Goal: Task Accomplishment & Management: Use online tool/utility

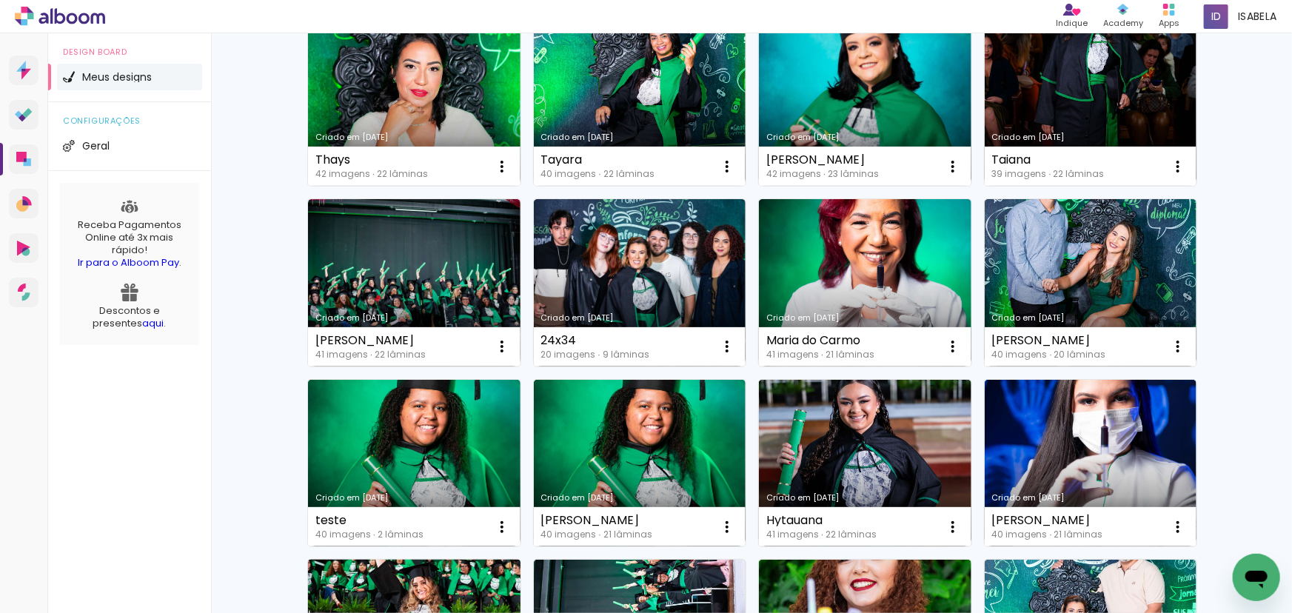
scroll to position [311, 0]
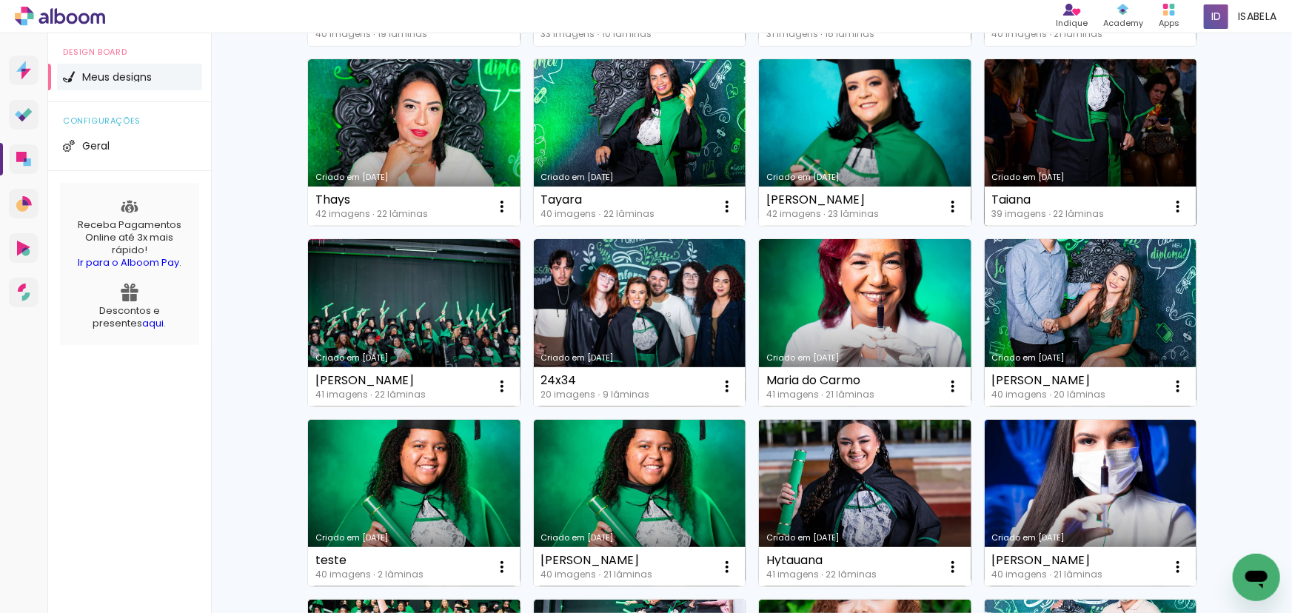
click at [1058, 104] on link "Criado em [DATE]" at bounding box center [1091, 142] width 212 height 167
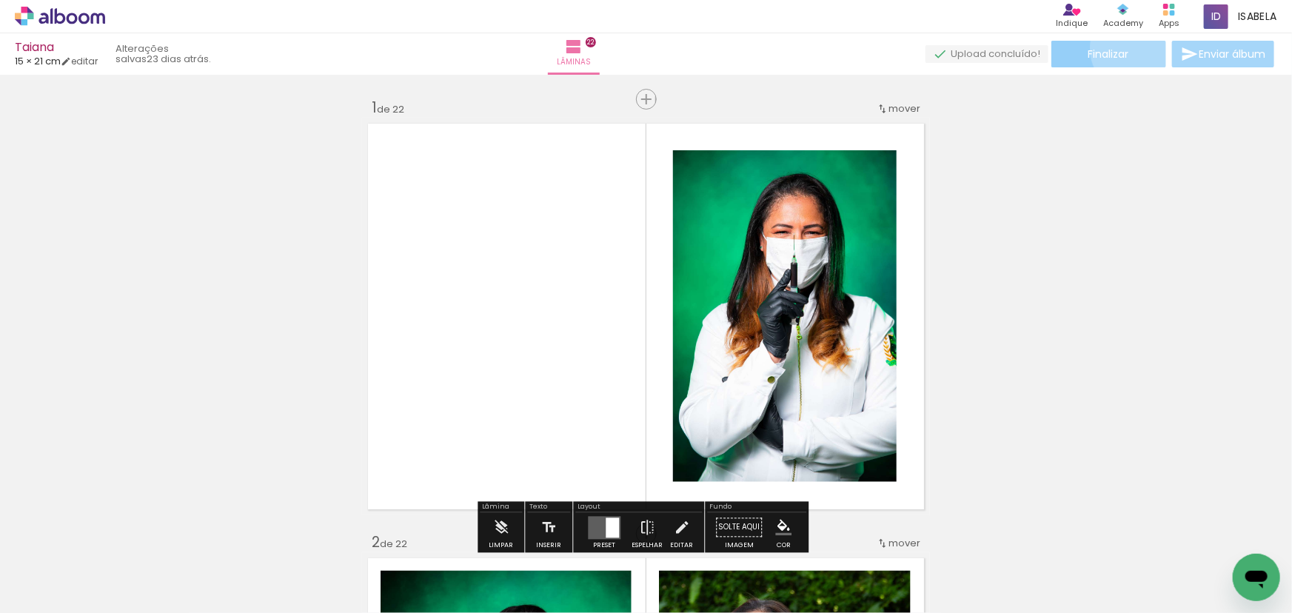
click at [1129, 48] on paper-button "Finalizar" at bounding box center [1108, 54] width 115 height 27
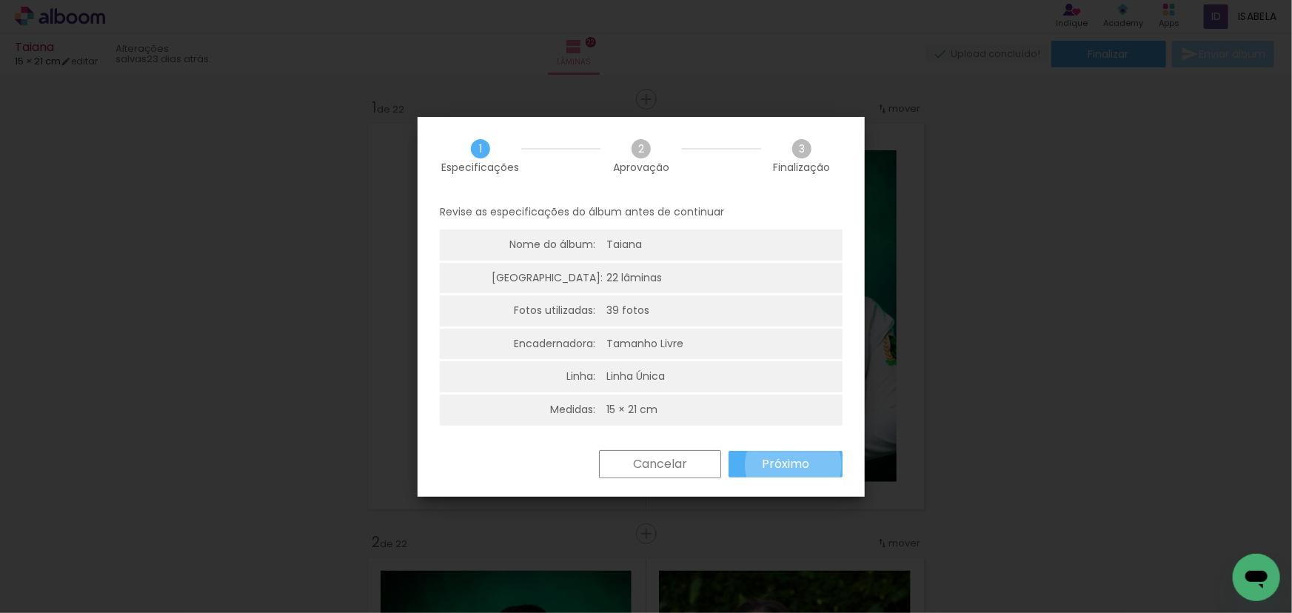
click at [0, 0] on slot "Próximo" at bounding box center [0, 0] width 0 height 0
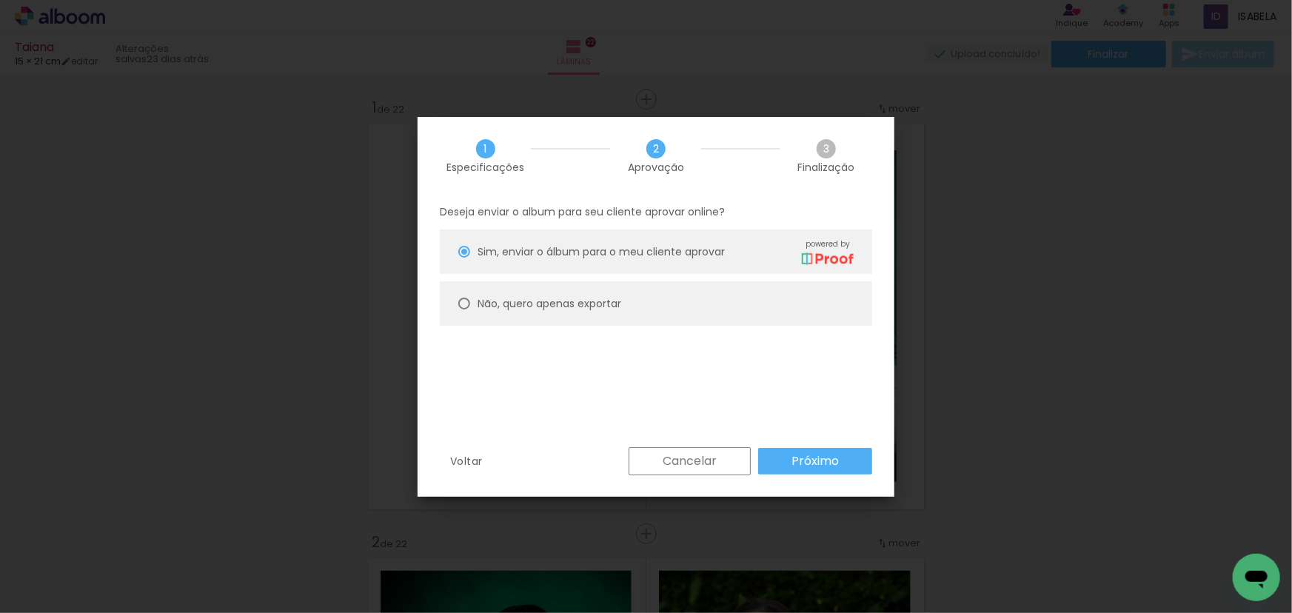
click at [0, 0] on slot "Não, quero apenas exportar" at bounding box center [0, 0] width 0 height 0
type paper-radio-button "on"
click at [822, 449] on paper-button "Próximo" at bounding box center [815, 461] width 114 height 27
type input "Alta, 300 DPI"
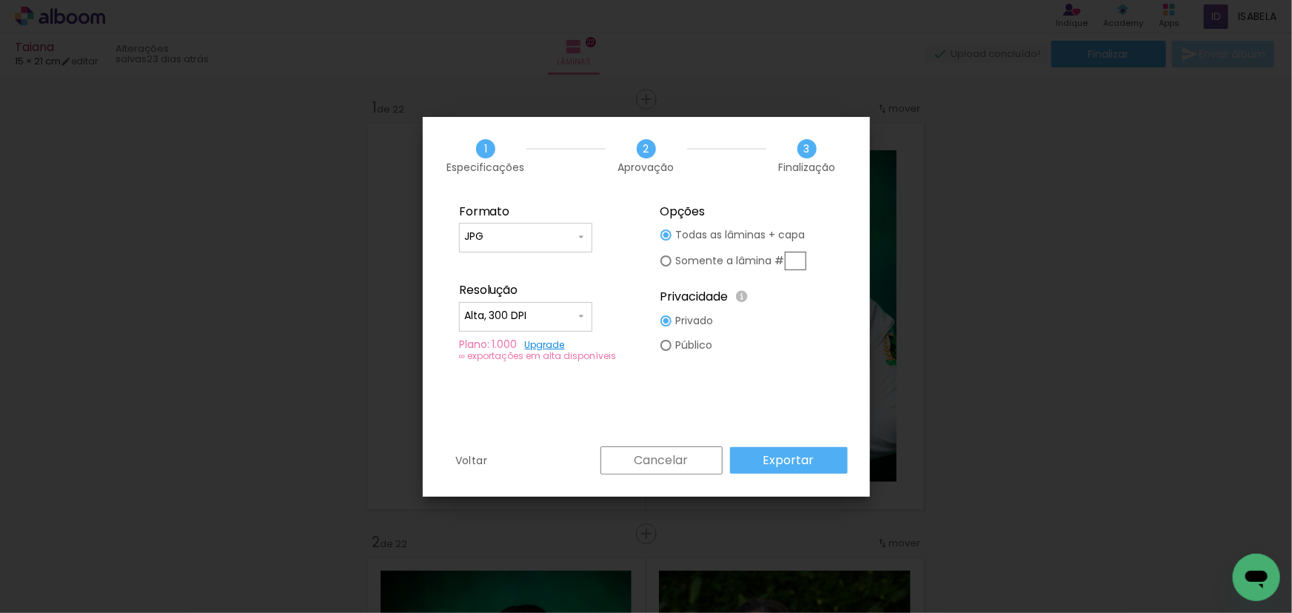
click at [0, 0] on slot "Exportar" at bounding box center [0, 0] width 0 height 0
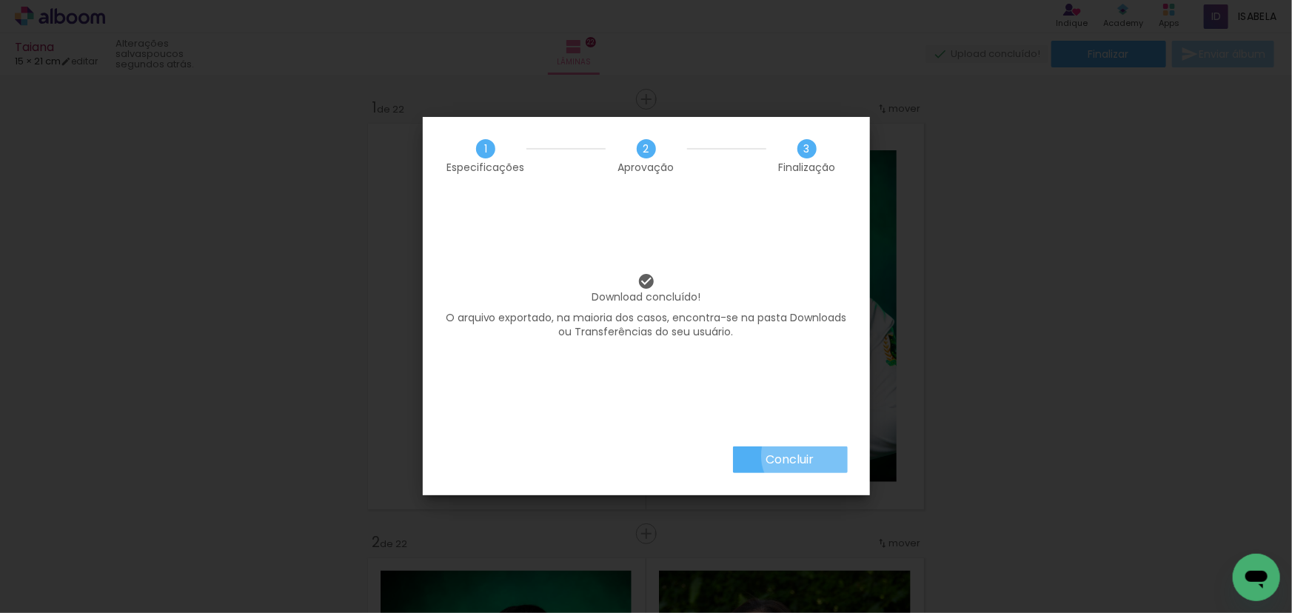
click at [0, 0] on slot "Concluir" at bounding box center [0, 0] width 0 height 0
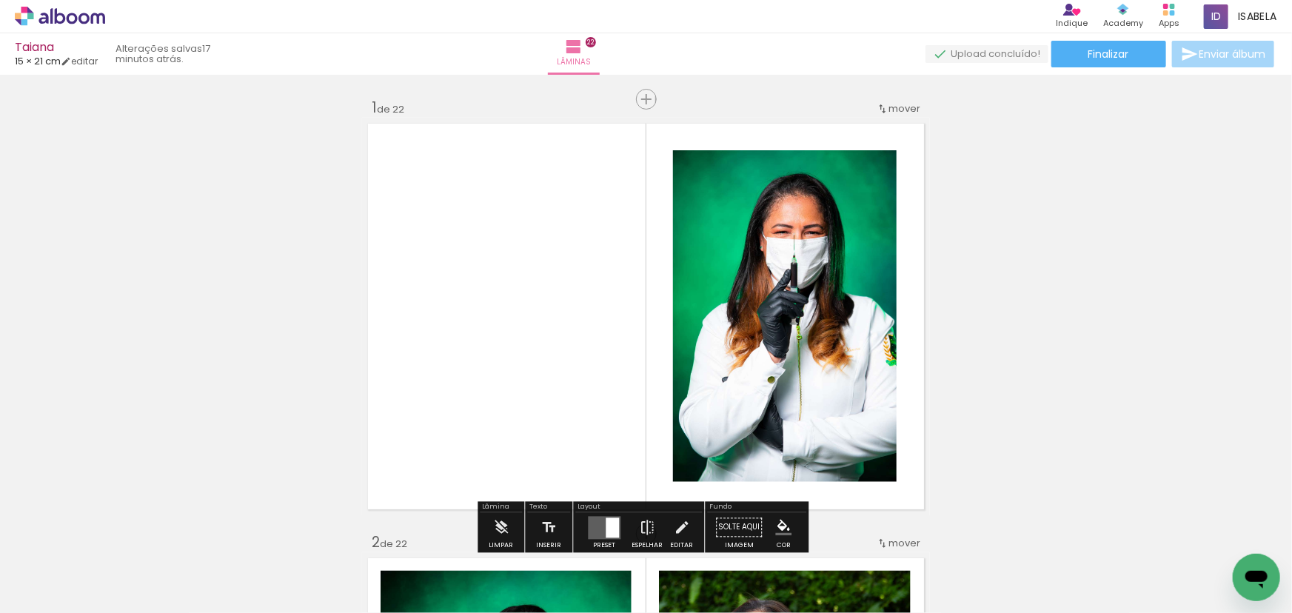
click at [68, 21] on icon at bounding box center [72, 18] width 11 height 11
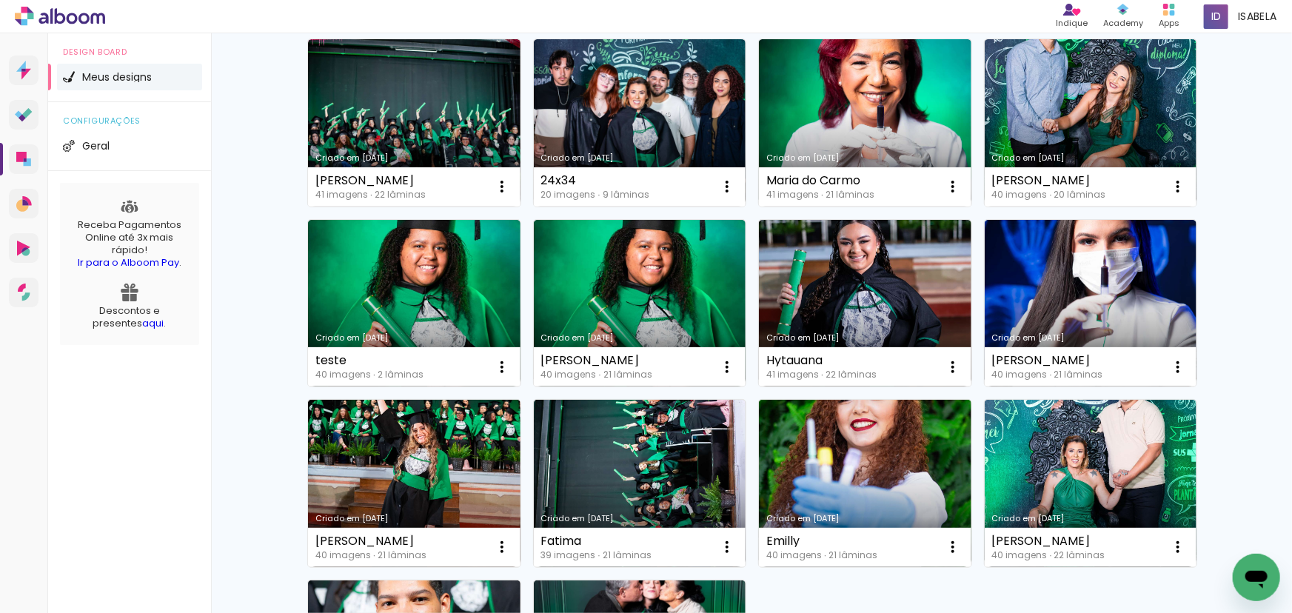
scroll to position [538, 0]
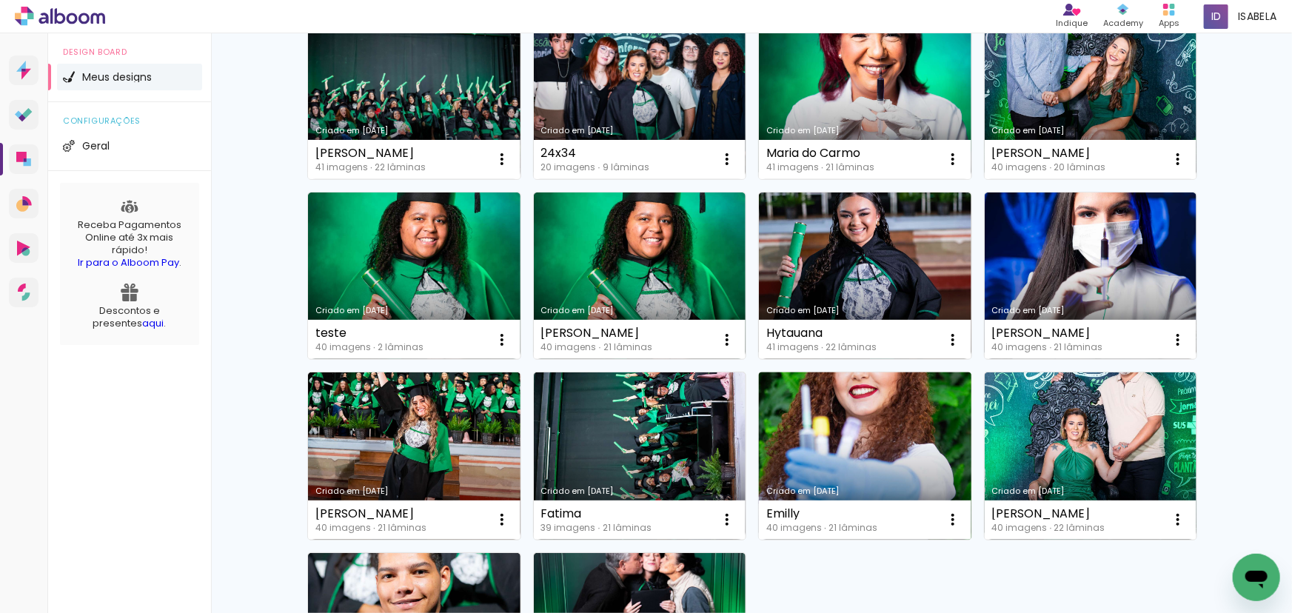
click at [862, 415] on link "Criado em [DATE]" at bounding box center [865, 455] width 212 height 167
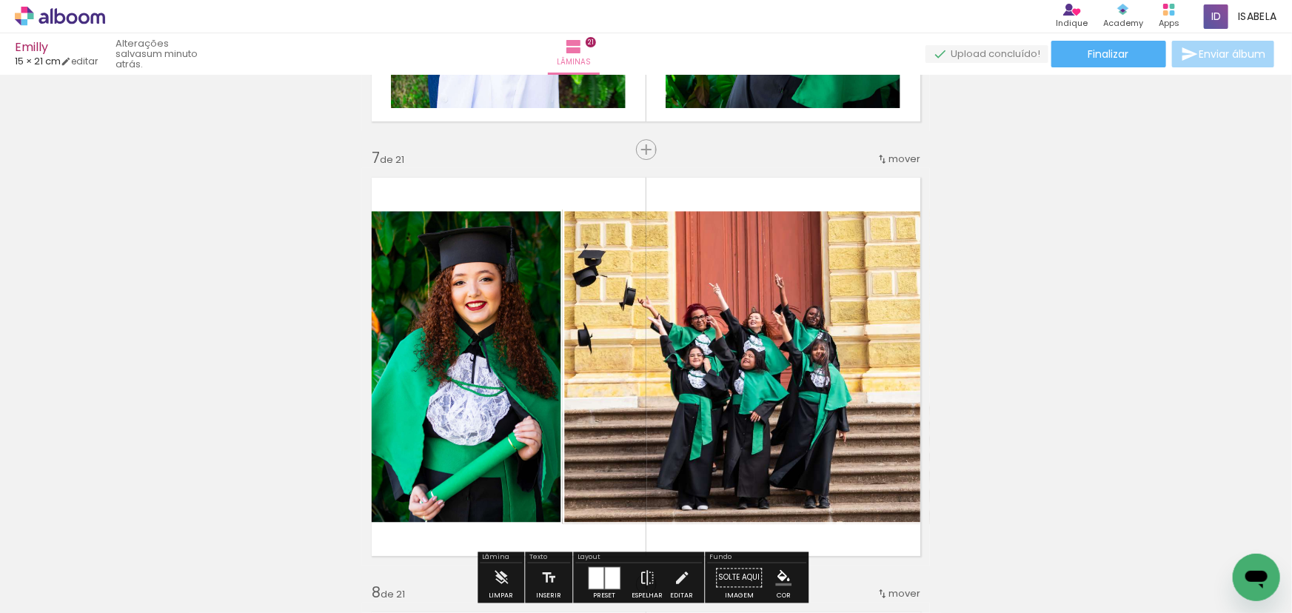
scroll to position [2625, 0]
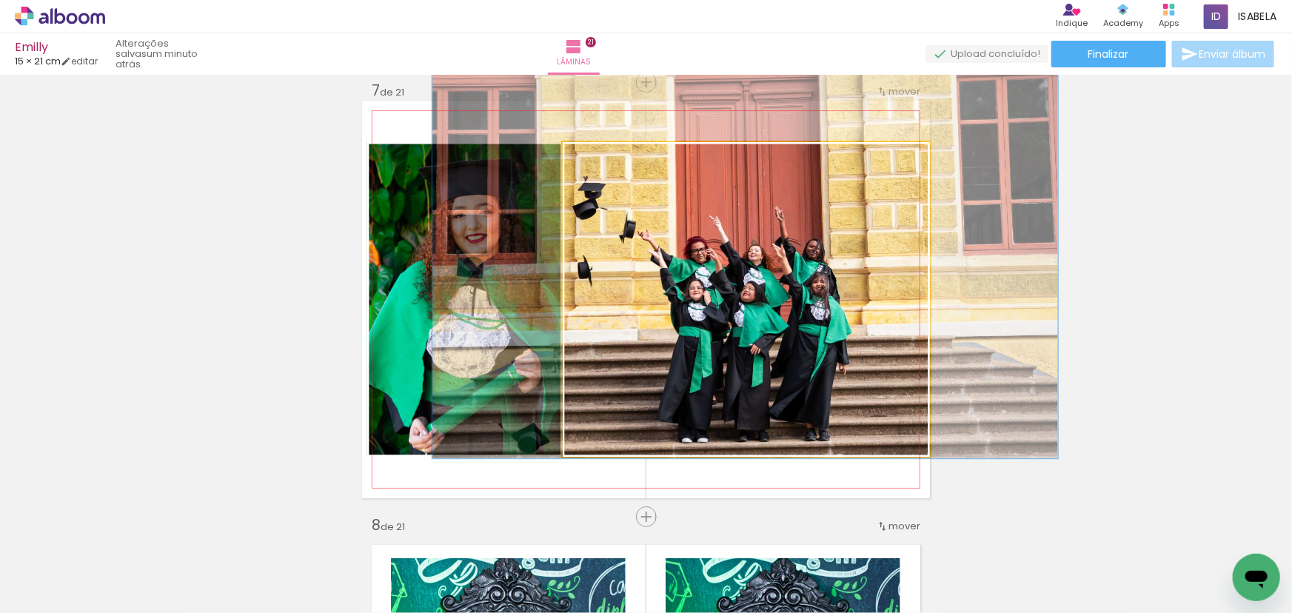
click at [785, 243] on quentale-photo at bounding box center [746, 299] width 367 height 314
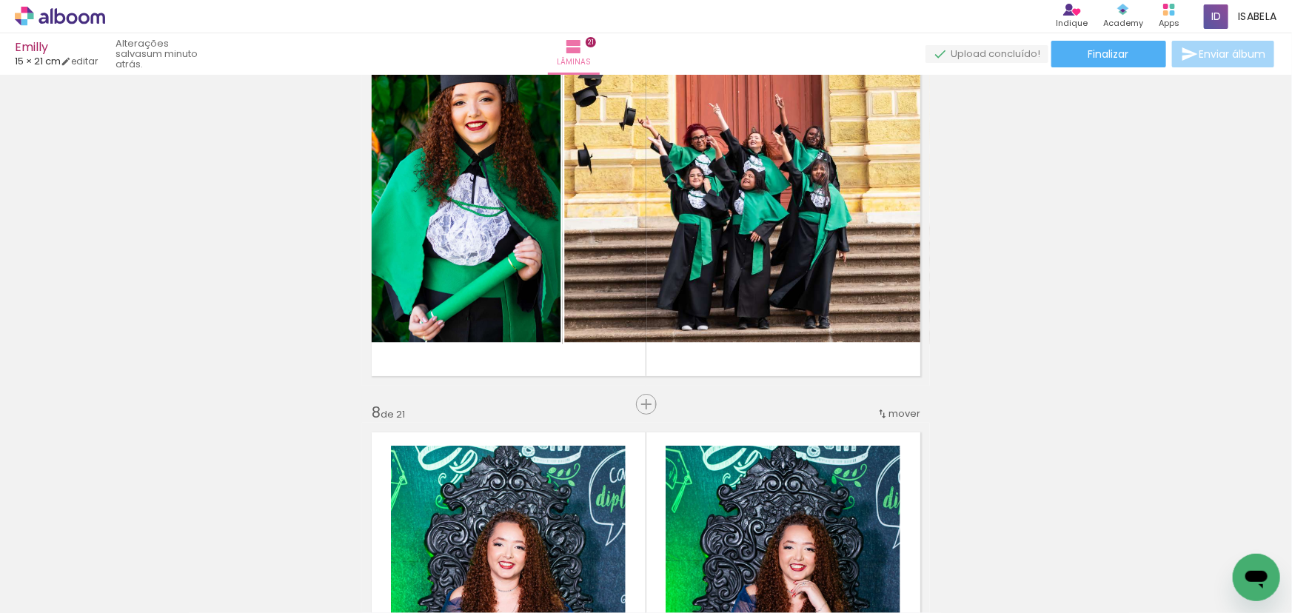
scroll to position [2692, 0]
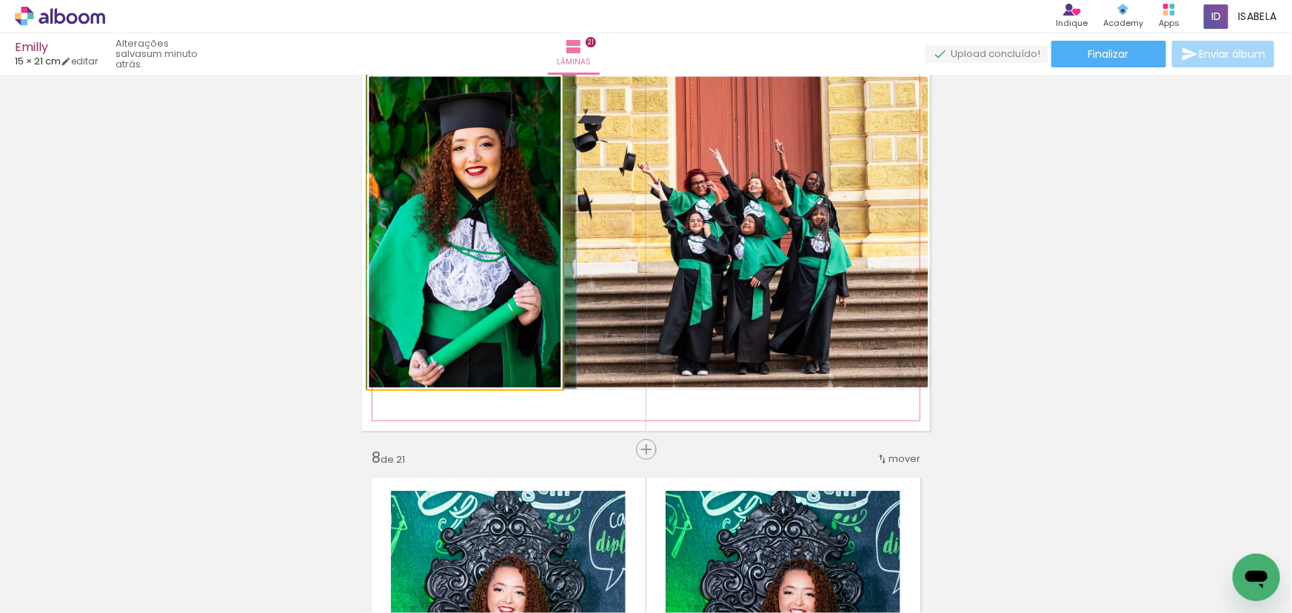
click at [446, 277] on quentale-photo at bounding box center [464, 232] width 195 height 314
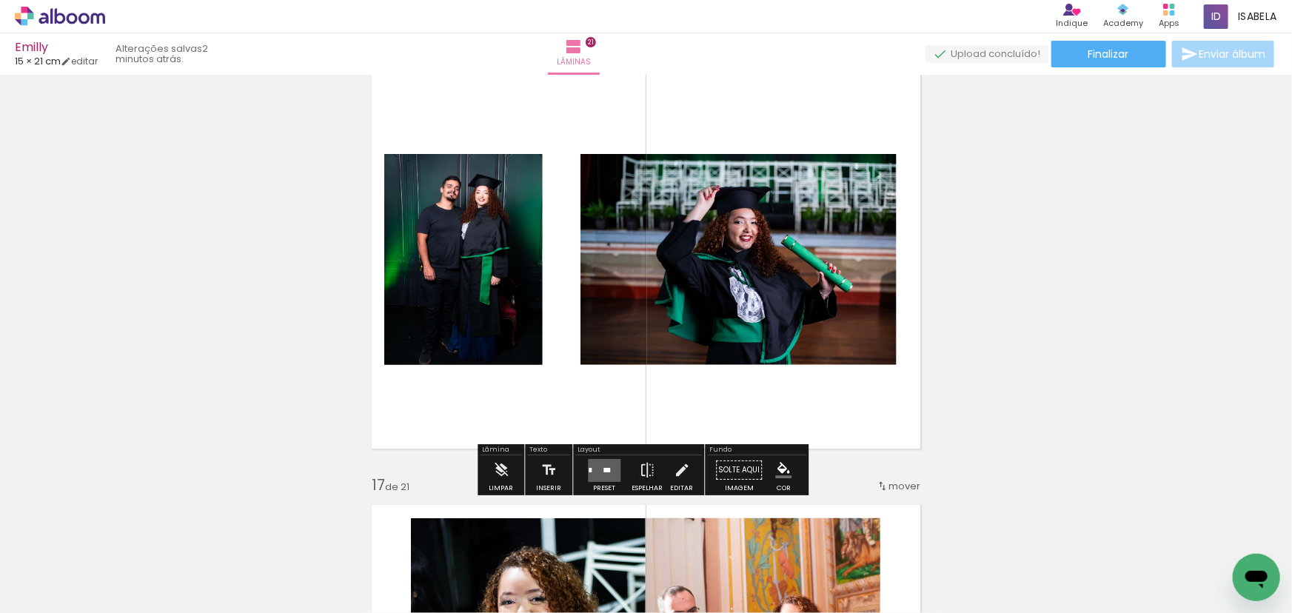
scroll to position [6596, 0]
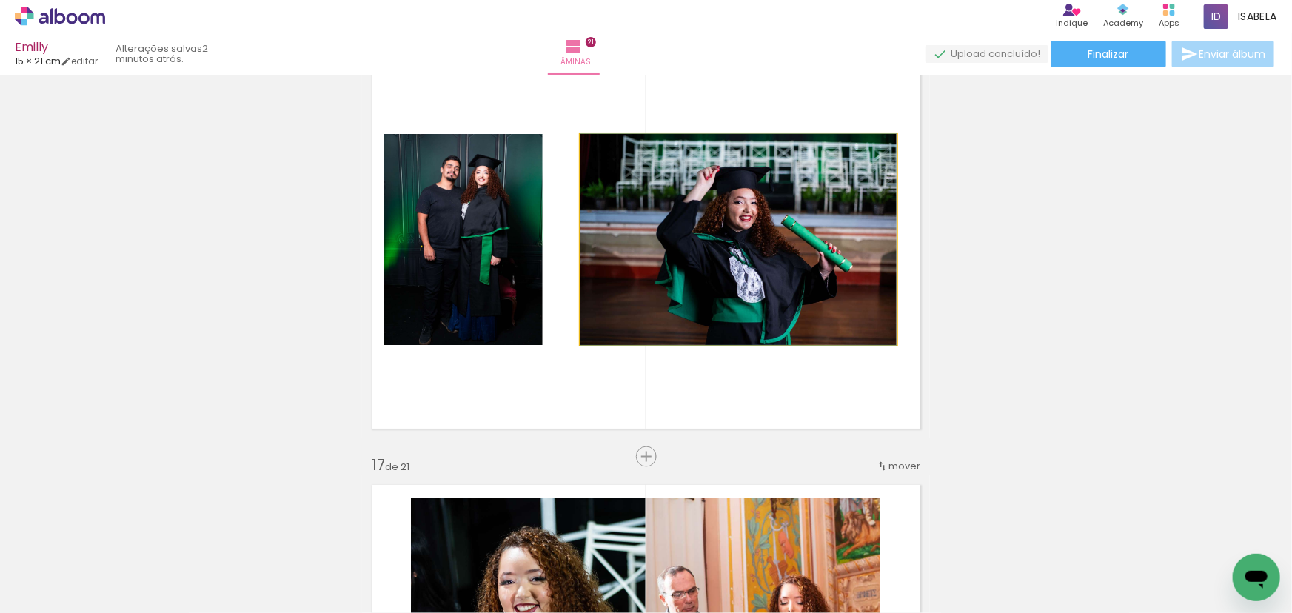
click at [765, 306] on quentale-photo at bounding box center [738, 239] width 316 height 211
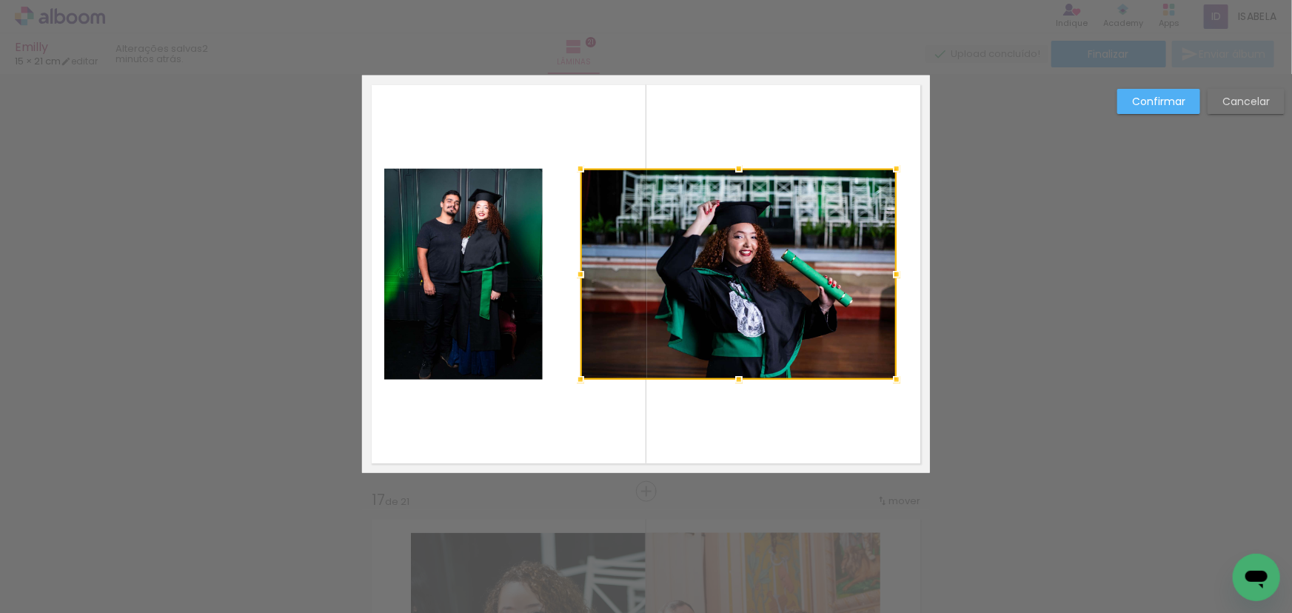
scroll to position [6538, 0]
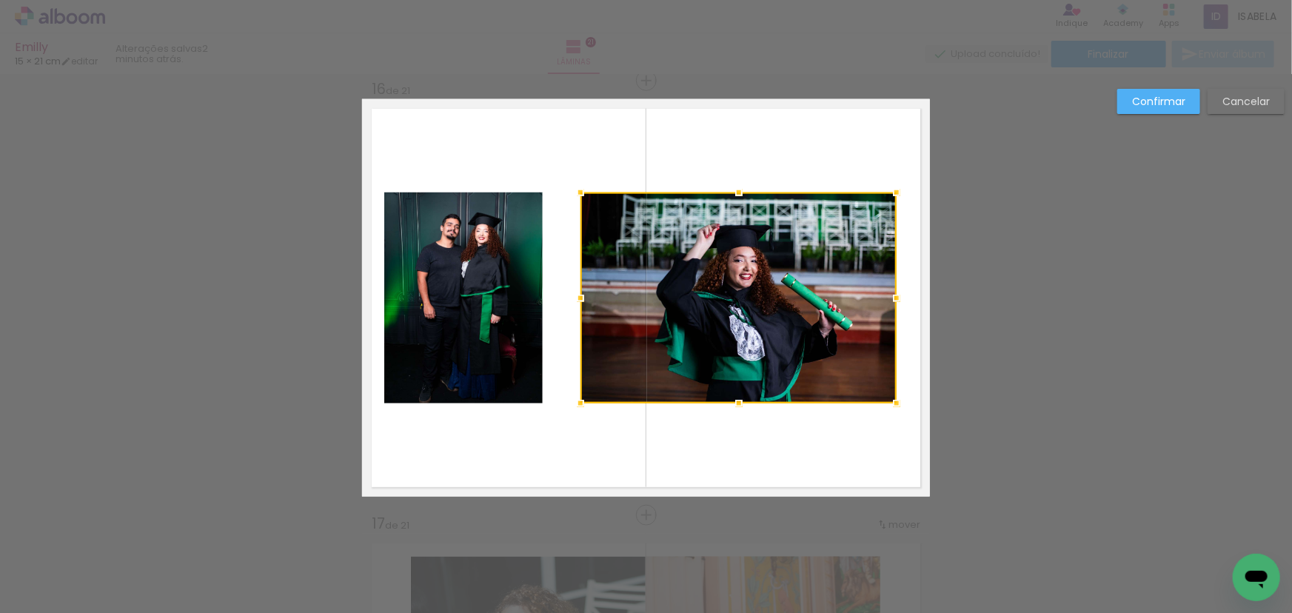
click at [468, 215] on quentale-photo at bounding box center [463, 298] width 158 height 211
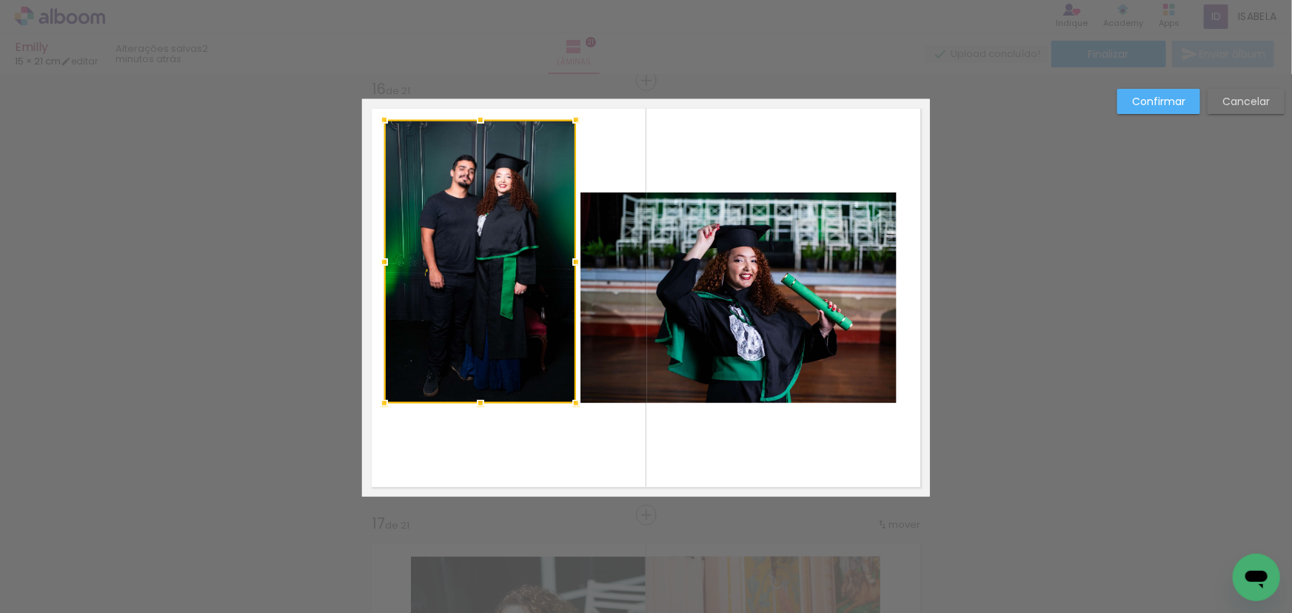
drag, startPoint x: 535, startPoint y: 190, endPoint x: 569, endPoint y: 117, distance: 80.2
click at [569, 117] on div at bounding box center [576, 120] width 30 height 30
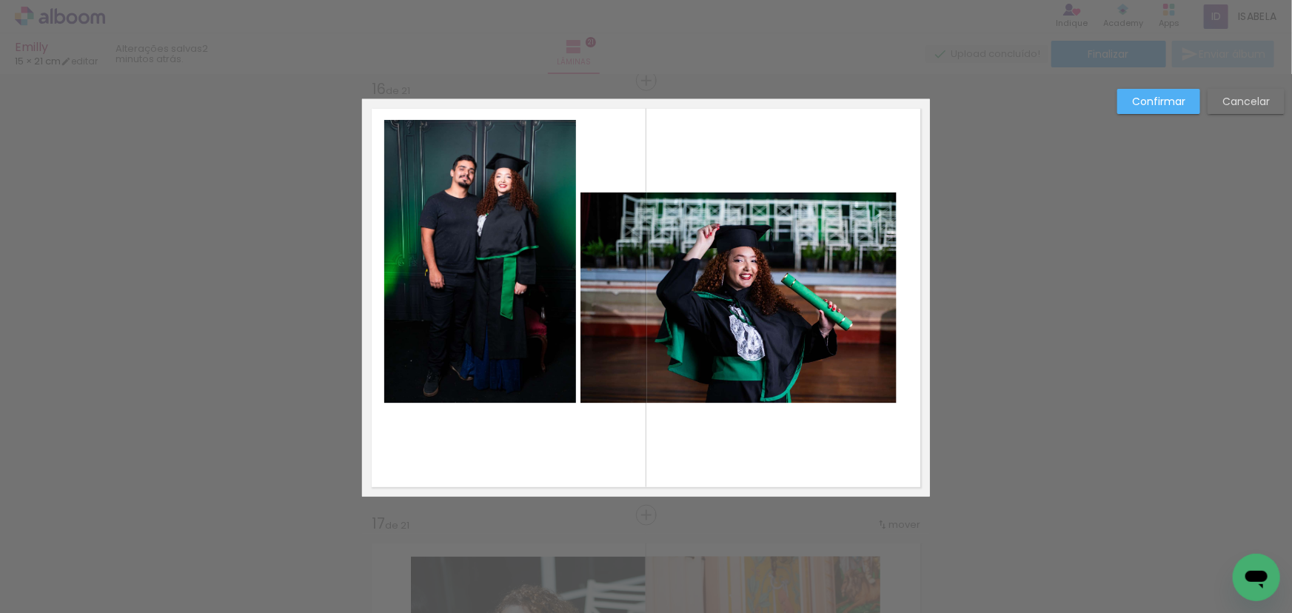
click at [469, 386] on quentale-photo at bounding box center [480, 262] width 192 height 284
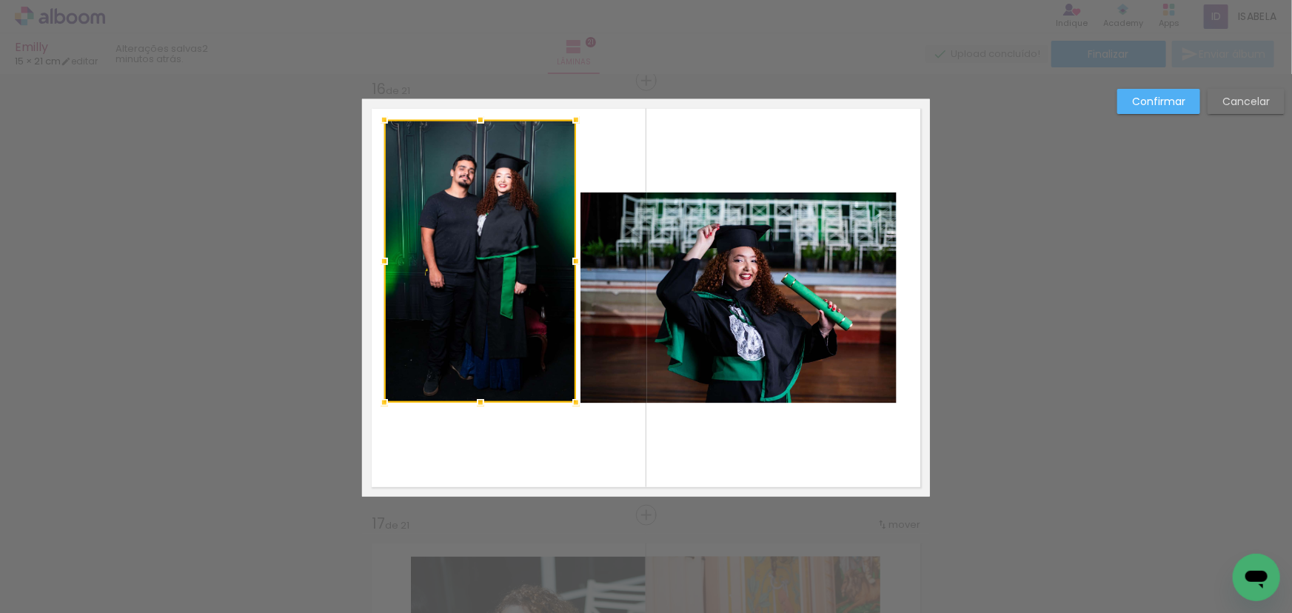
click at [474, 406] on div at bounding box center [481, 403] width 30 height 30
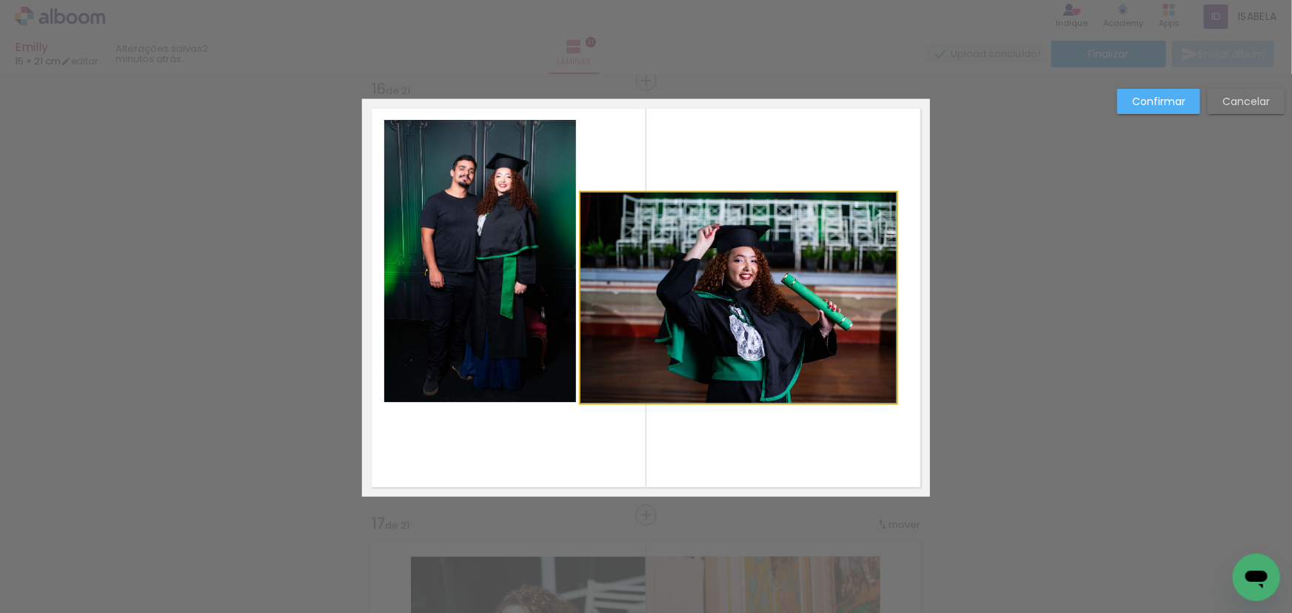
click at [708, 334] on quentale-photo at bounding box center [738, 298] width 316 height 211
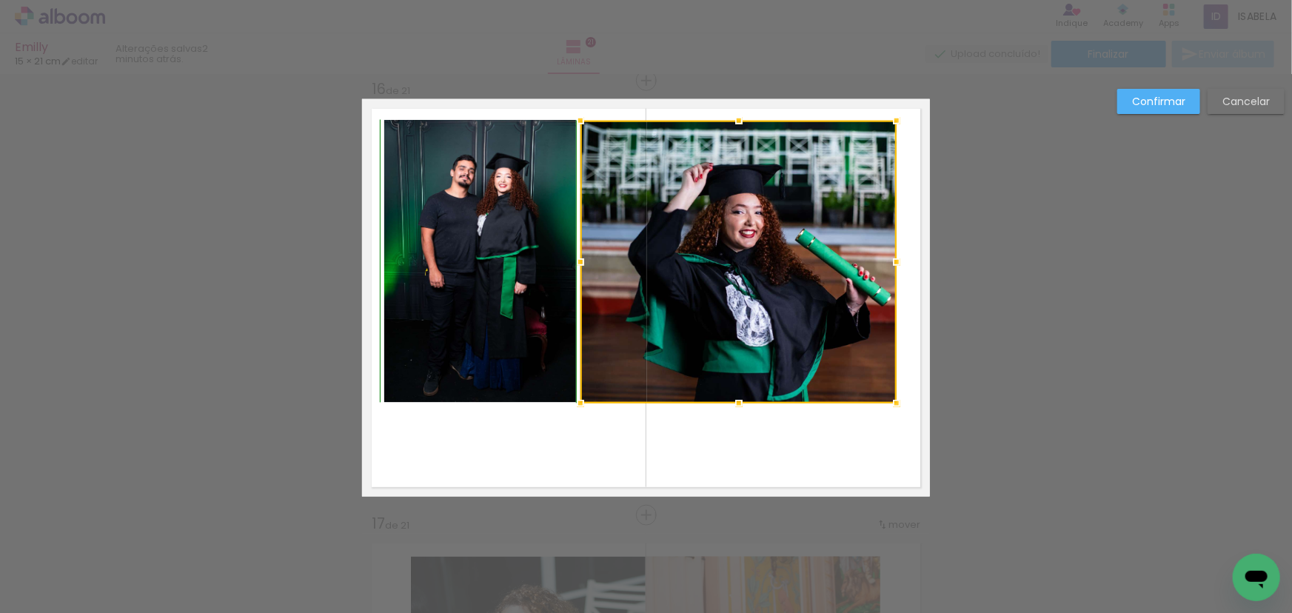
drag, startPoint x: 734, startPoint y: 190, endPoint x: 752, endPoint y: 112, distance: 79.7
click at [752, 112] on album-spread "16 de 21" at bounding box center [646, 298] width 568 height 398
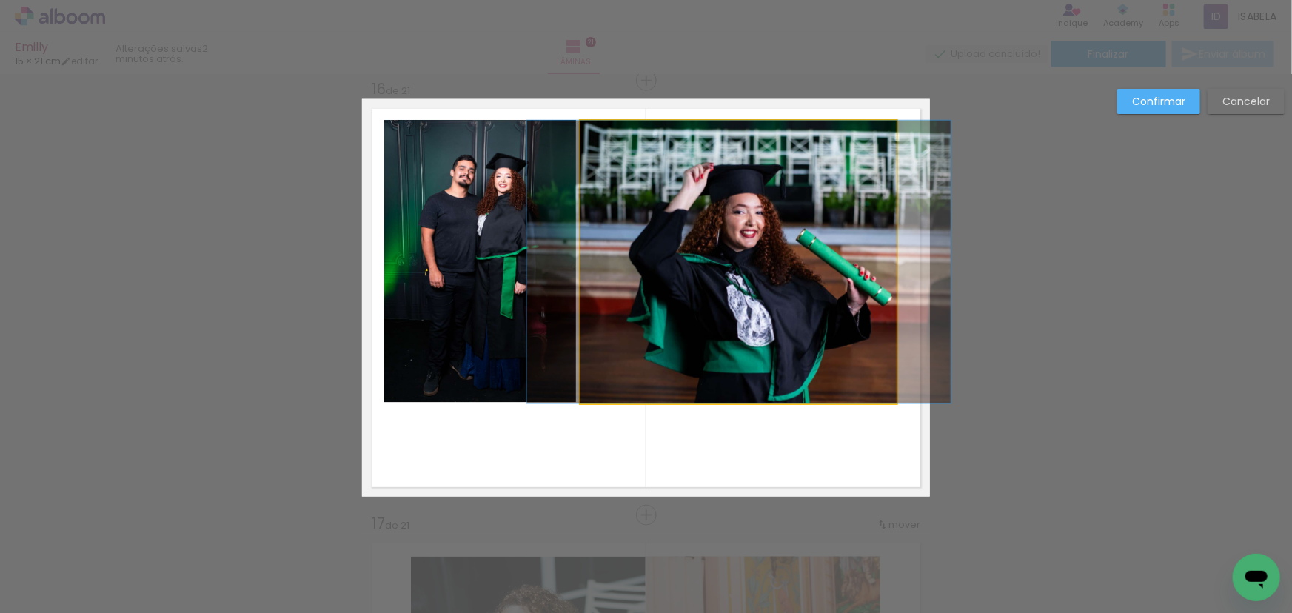
drag, startPoint x: 689, startPoint y: 367, endPoint x: 689, endPoint y: 380, distance: 13.3
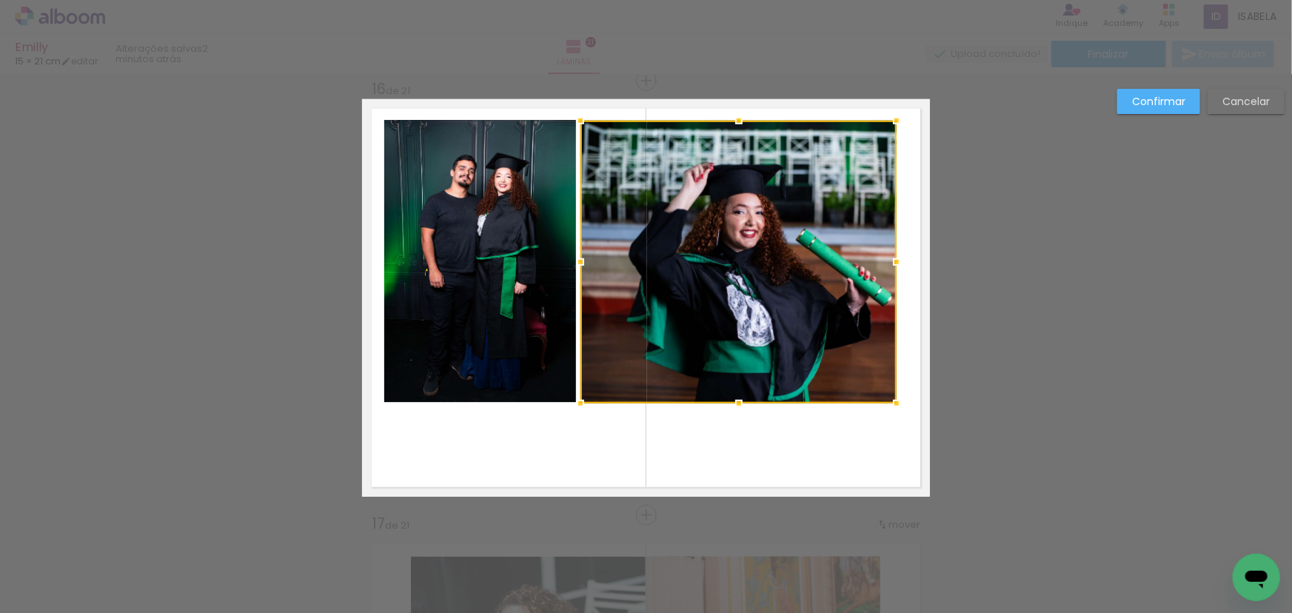
click at [702, 309] on div at bounding box center [738, 262] width 316 height 283
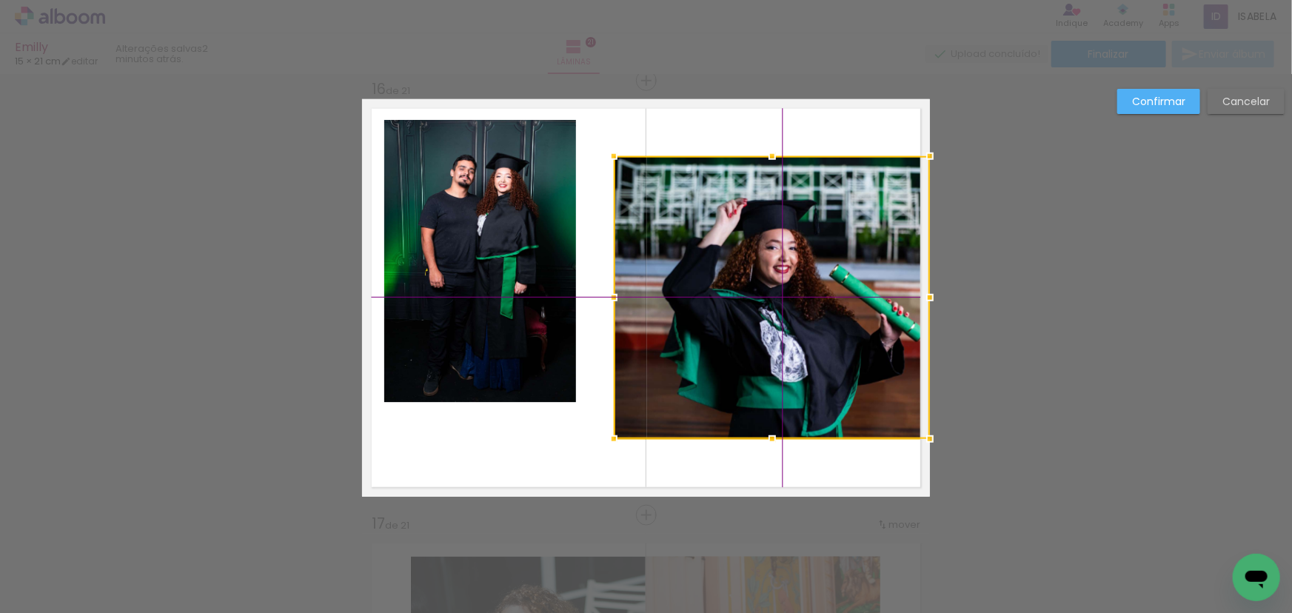
drag, startPoint x: 757, startPoint y: 318, endPoint x: 766, endPoint y: 362, distance: 45.2
click at [766, 362] on div at bounding box center [772, 297] width 316 height 283
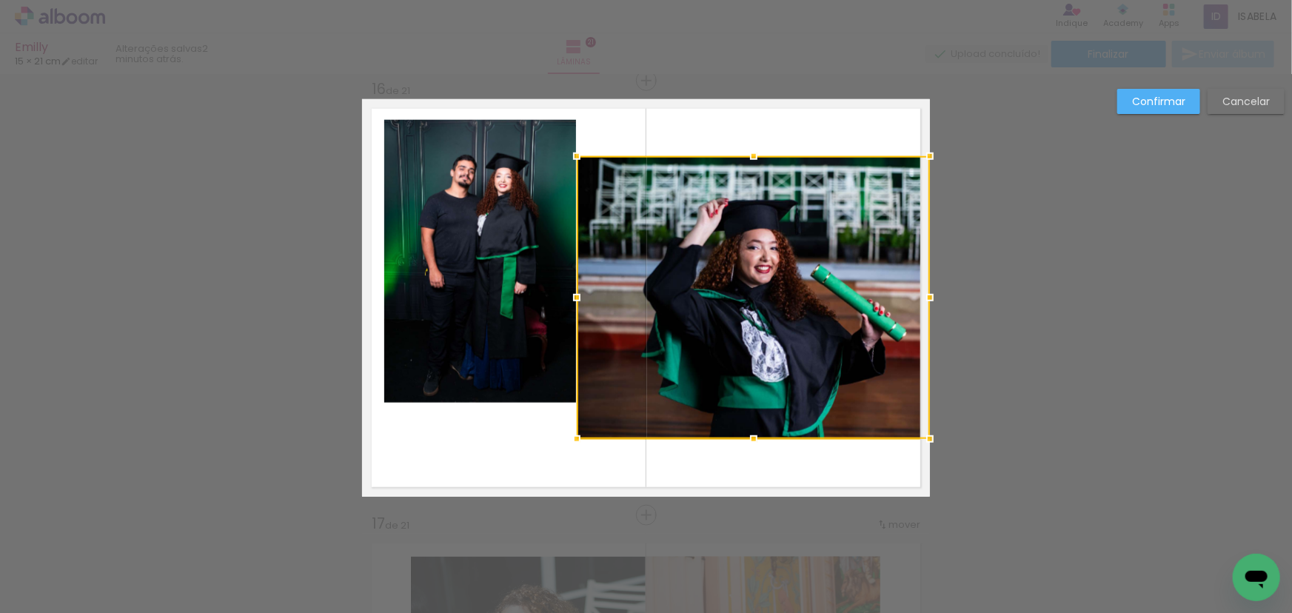
drag, startPoint x: 607, startPoint y: 300, endPoint x: 595, endPoint y: 314, distance: 18.4
click at [595, 314] on div at bounding box center [753, 297] width 353 height 283
click at [1230, 108] on paper-button "Cancelar" at bounding box center [1246, 101] width 77 height 25
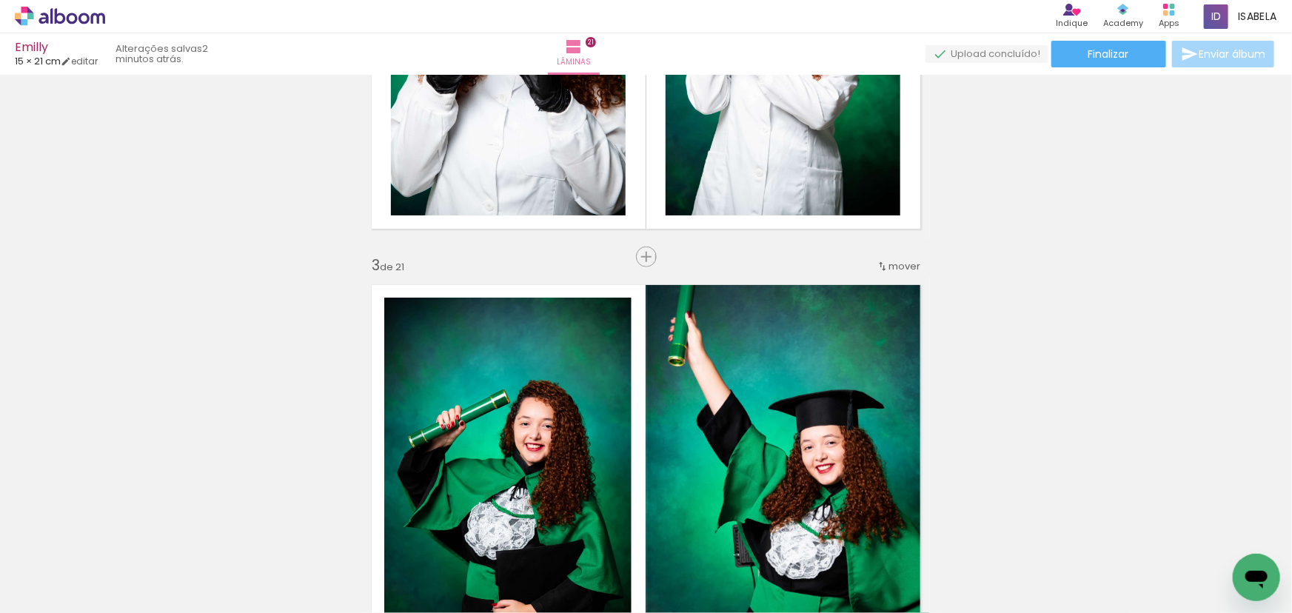
scroll to position [0, 0]
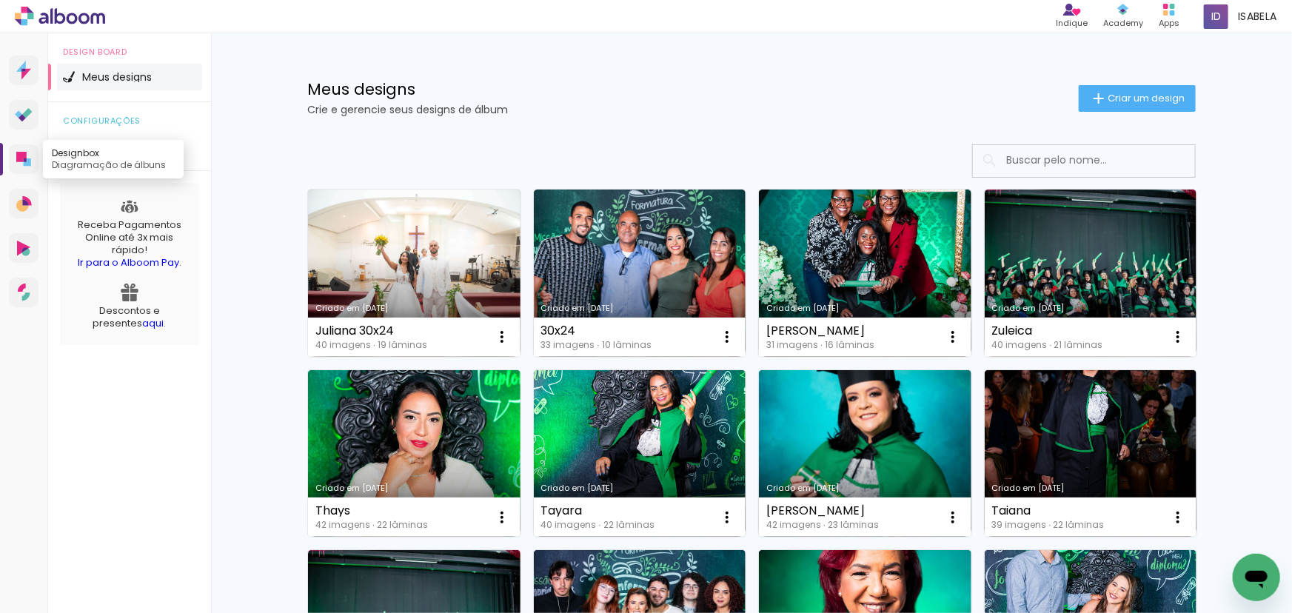
click at [24, 156] on icon at bounding box center [21, 157] width 10 height 10
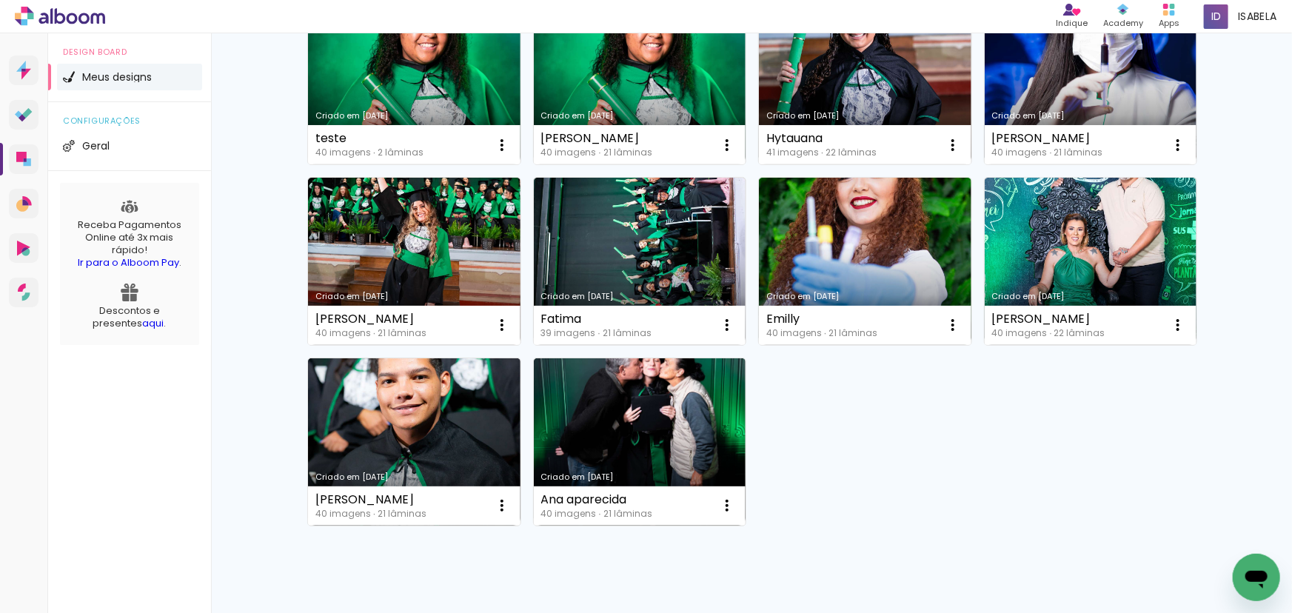
scroll to position [783, 0]
